Goal: Information Seeking & Learning: Understand process/instructions

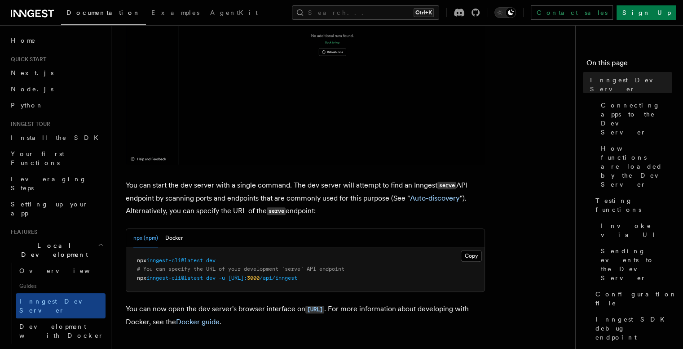
scroll to position [323, 0]
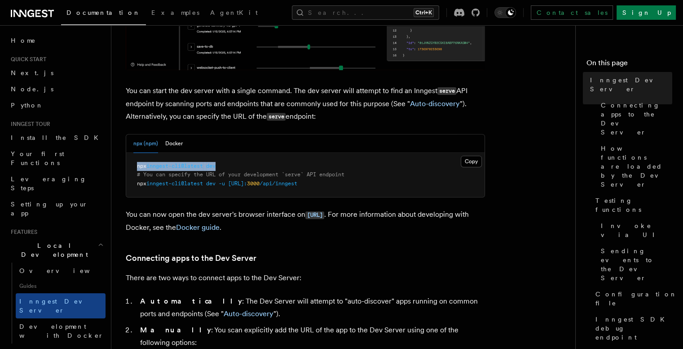
drag, startPoint x: 221, startPoint y: 165, endPoint x: 134, endPoint y: 170, distance: 87.7
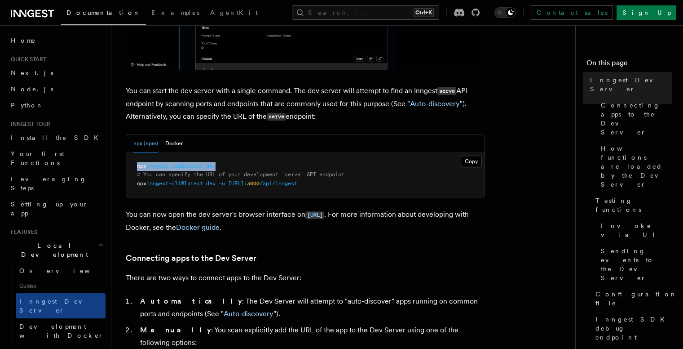
click at [134, 170] on pre "npx inngest-cli@latest dev # You can specify the URL of your development `serve…" at bounding box center [305, 175] width 358 height 44
copy span "npx inngest-cli@latest dev"
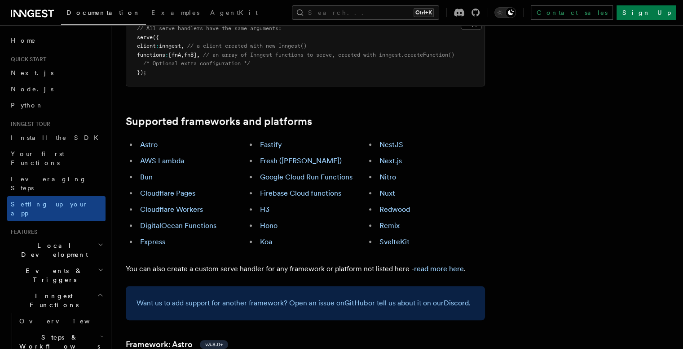
scroll to position [511, 0]
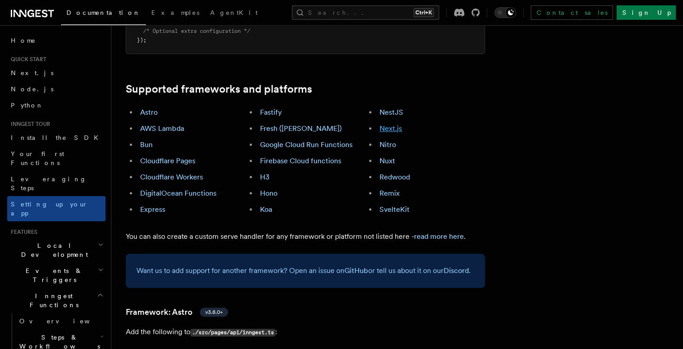
click at [401, 124] on link "Next.js" at bounding box center [391, 128] width 22 height 9
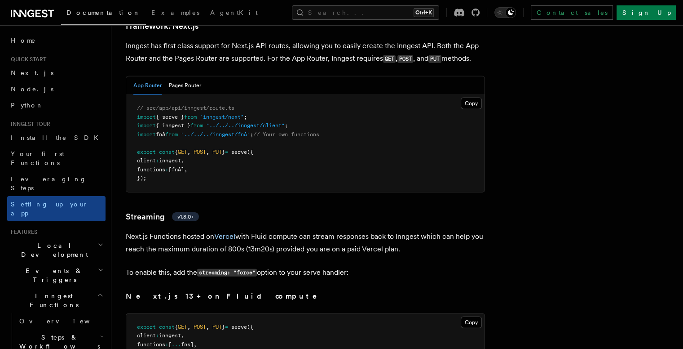
scroll to position [5552, 0]
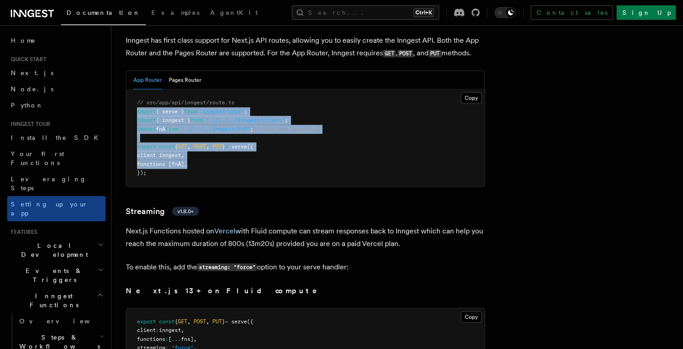
drag, startPoint x: 147, startPoint y: 88, endPoint x: 325, endPoint y: 142, distance: 185.5
click at [325, 142] on pre "// src/app/api/inngest/route.ts import { serve } from "inngest/next" ; import {…" at bounding box center [305, 137] width 358 height 97
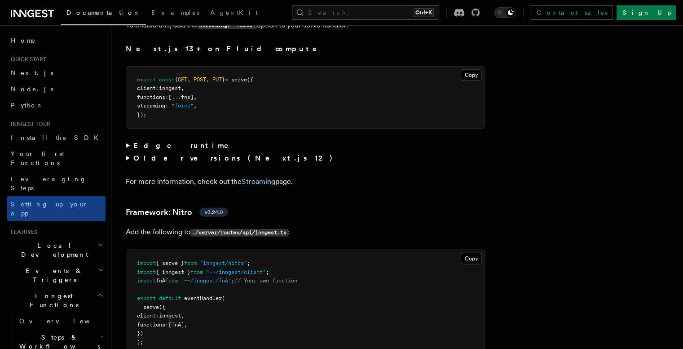
scroll to position [5795, 0]
drag, startPoint x: 254, startPoint y: 51, endPoint x: 261, endPoint y: 65, distance: 14.9
click at [261, 66] on pre "export const { GET , POST , PUT } = serve ({ client : inngest , functions : [ .…" at bounding box center [305, 97] width 358 height 62
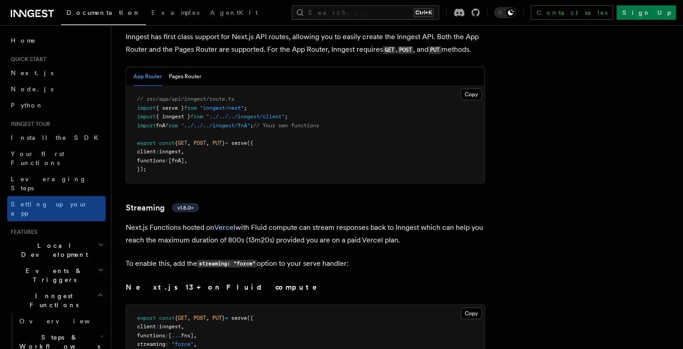
scroll to position [5561, 0]
